Goal: Find specific page/section: Find specific page/section

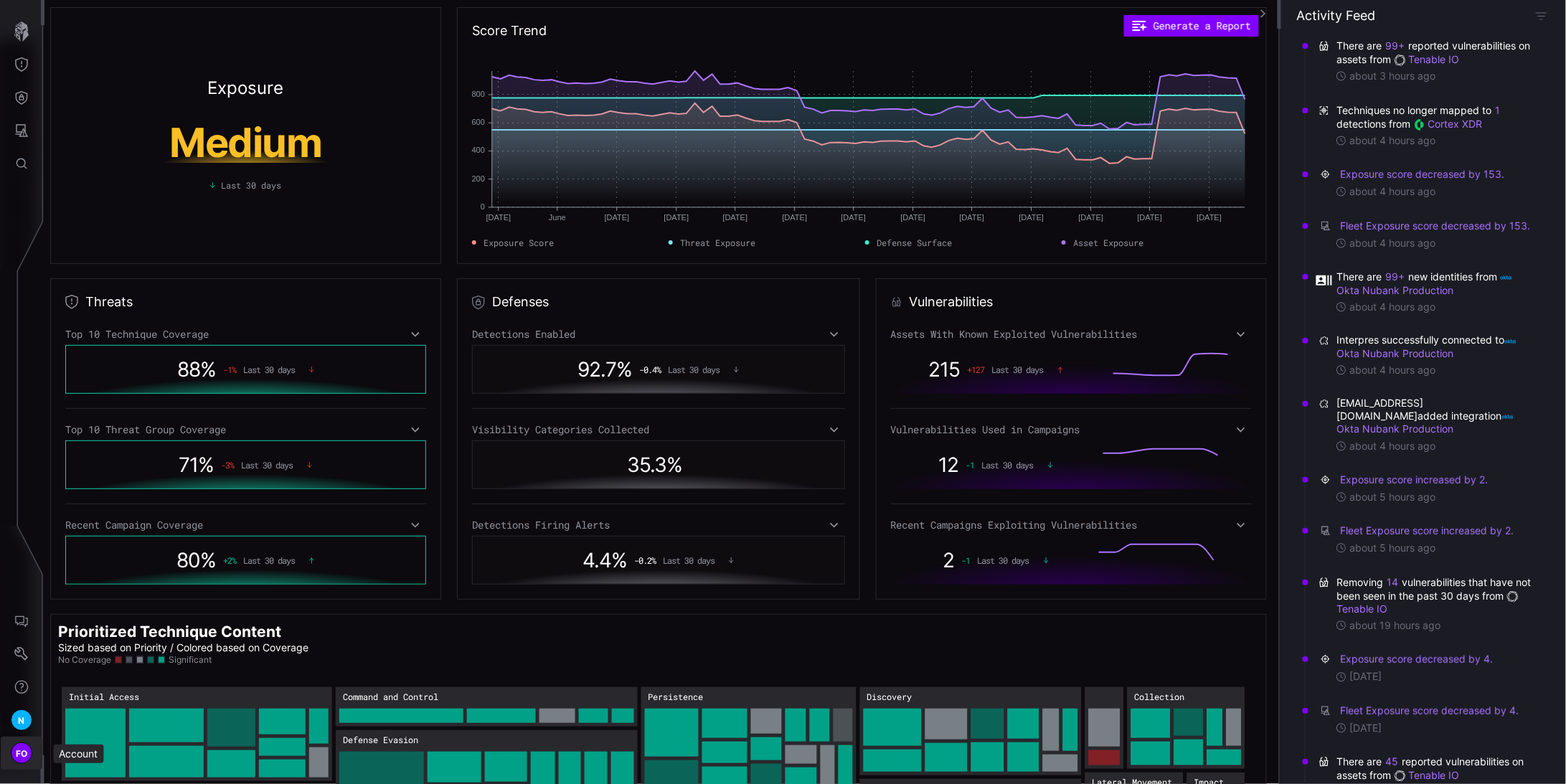
click at [25, 752] on span "FO" at bounding box center [21, 754] width 13 height 16
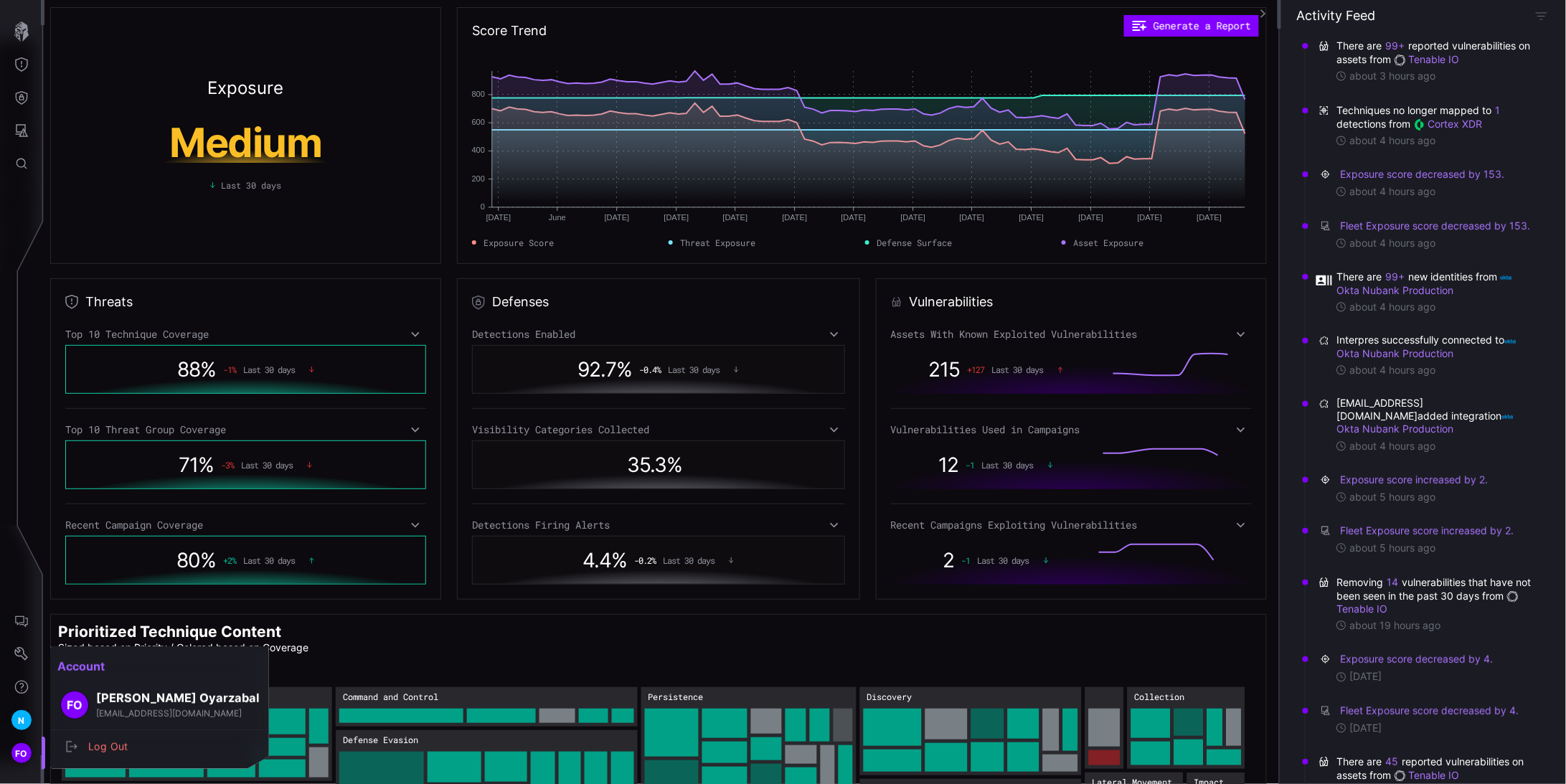
click at [25, 752] on div at bounding box center [783, 392] width 1566 height 784
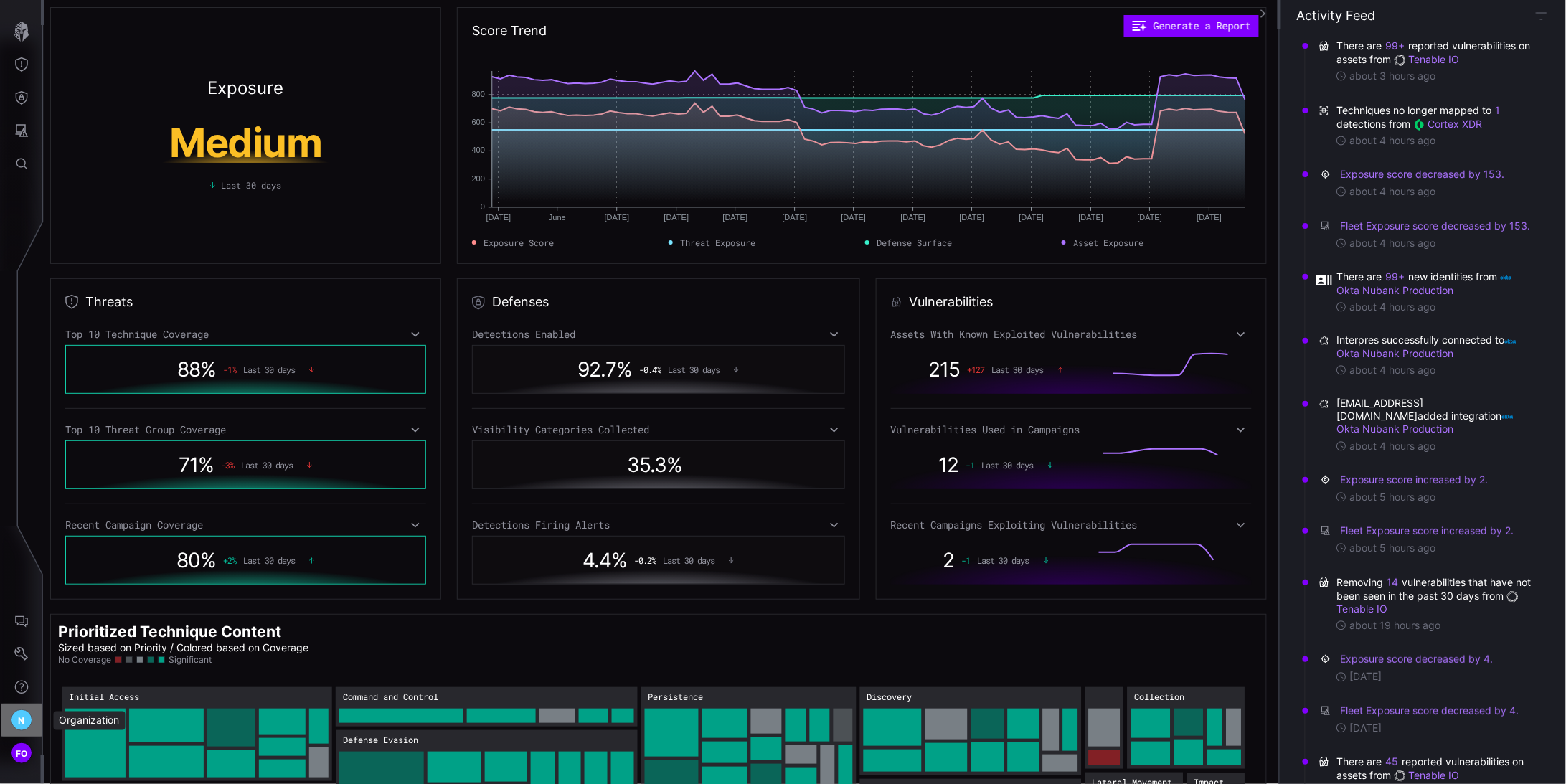
click at [25, 724] on div "N" at bounding box center [21, 720] width 21 height 21
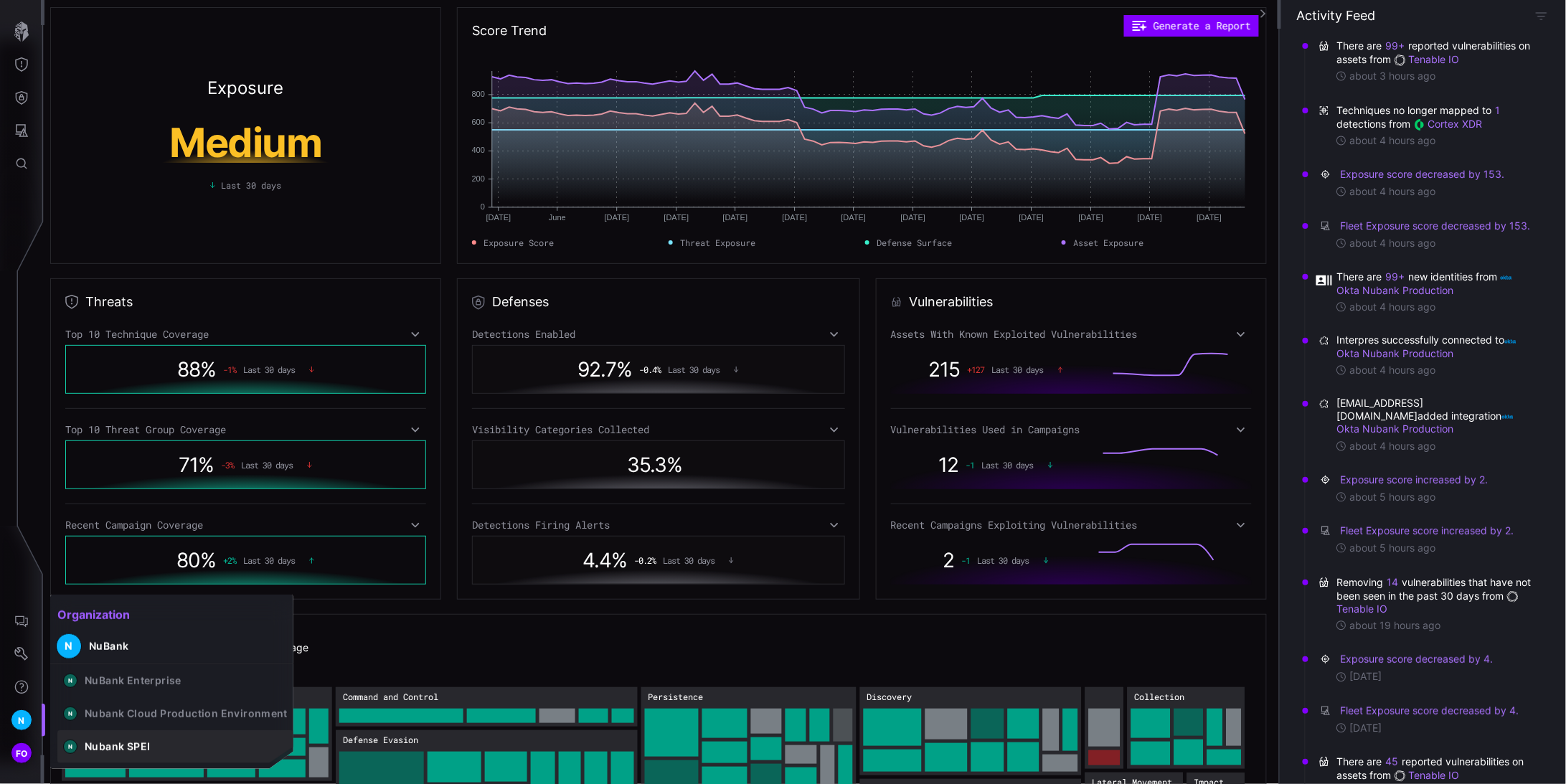
click at [179, 749] on button "N Nubank SPEI" at bounding box center [175, 746] width 236 height 33
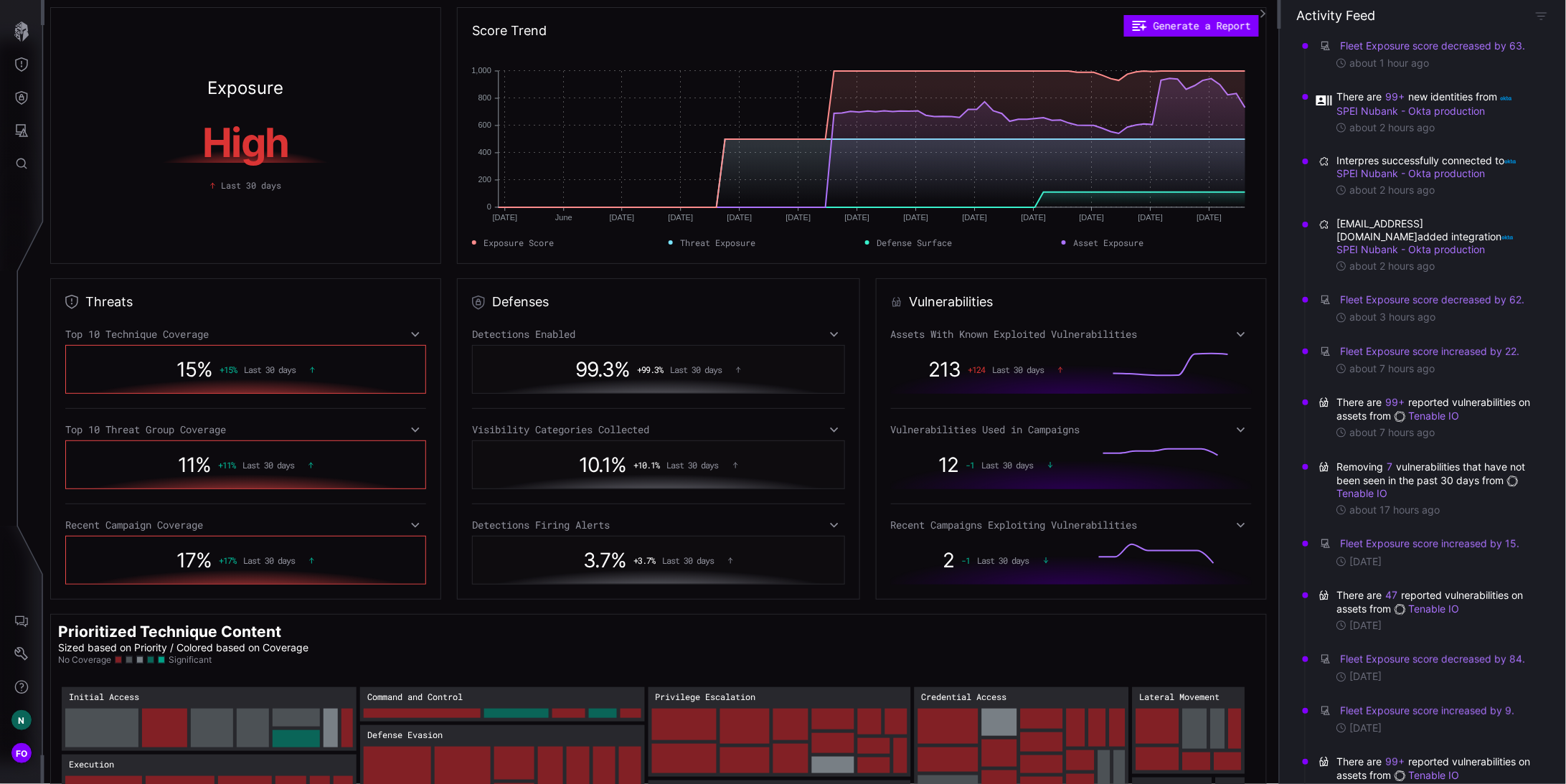
click at [26, 365] on nav "N FO" at bounding box center [22, 392] width 45 height 784
